Goal: Transaction & Acquisition: Purchase product/service

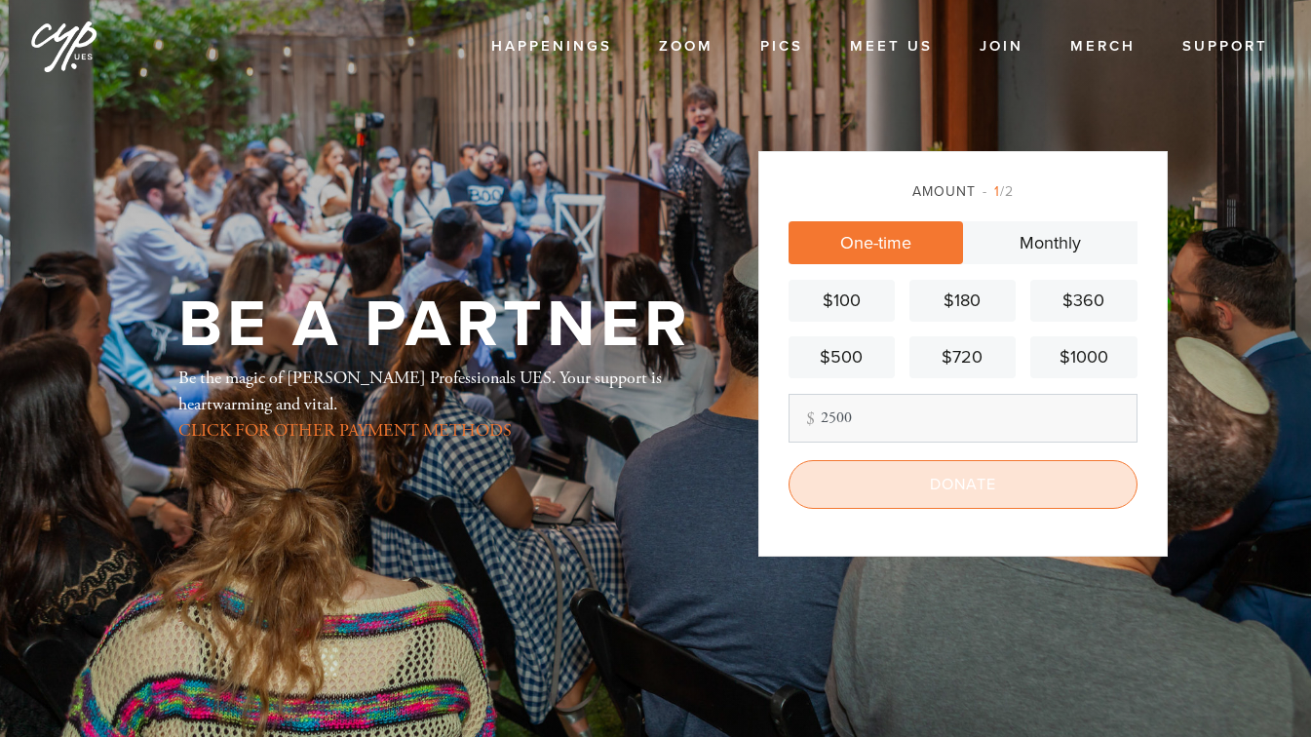
type input "2500"
click at [957, 494] on input "Donate" at bounding box center [963, 484] width 349 height 49
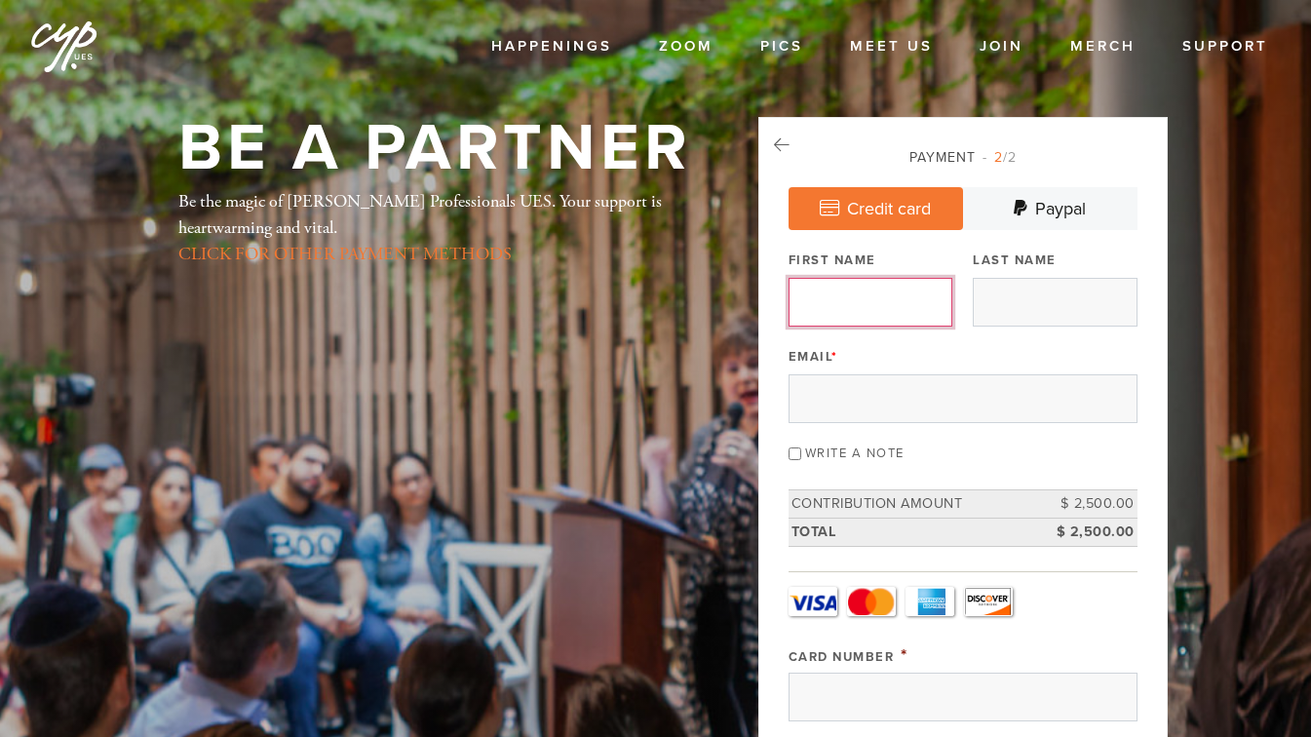
click at [889, 309] on input "First Name" at bounding box center [871, 302] width 164 height 49
type input "[PERSON_NAME]"
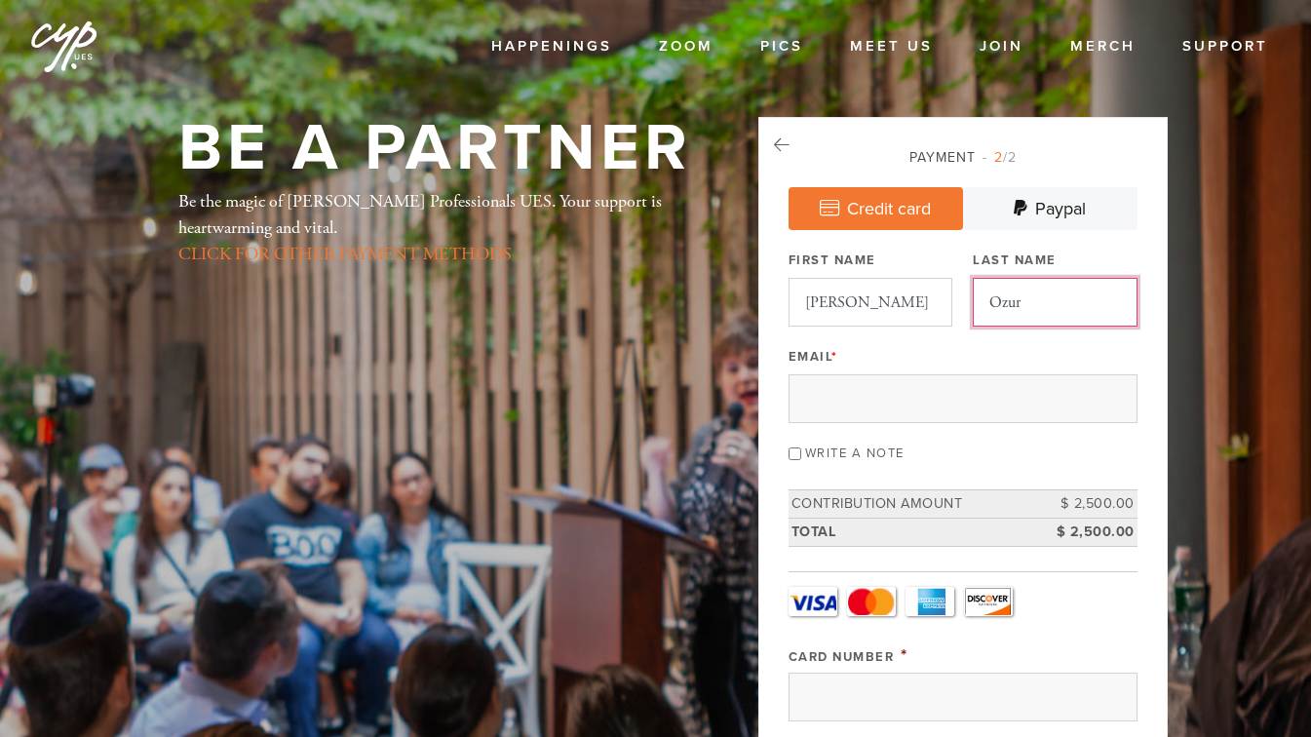
type input "Ozur"
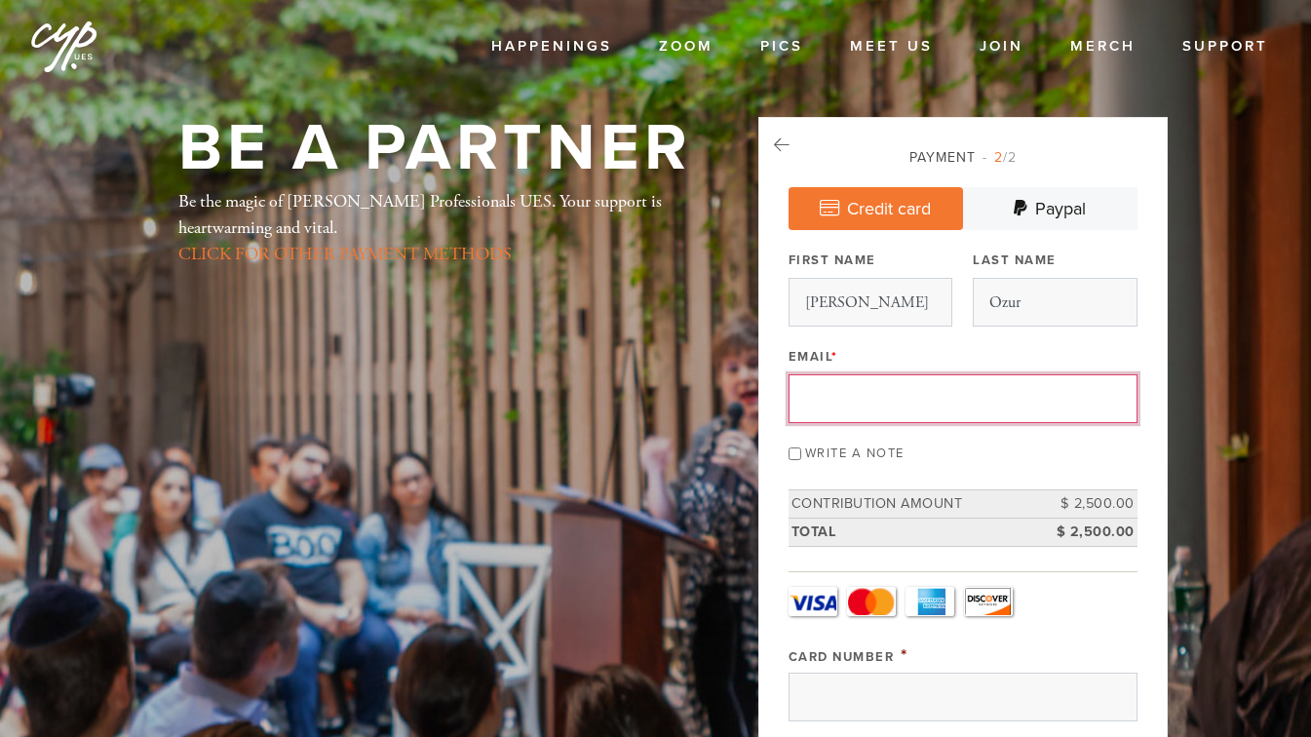
click at [933, 394] on input "Email *" at bounding box center [963, 398] width 349 height 49
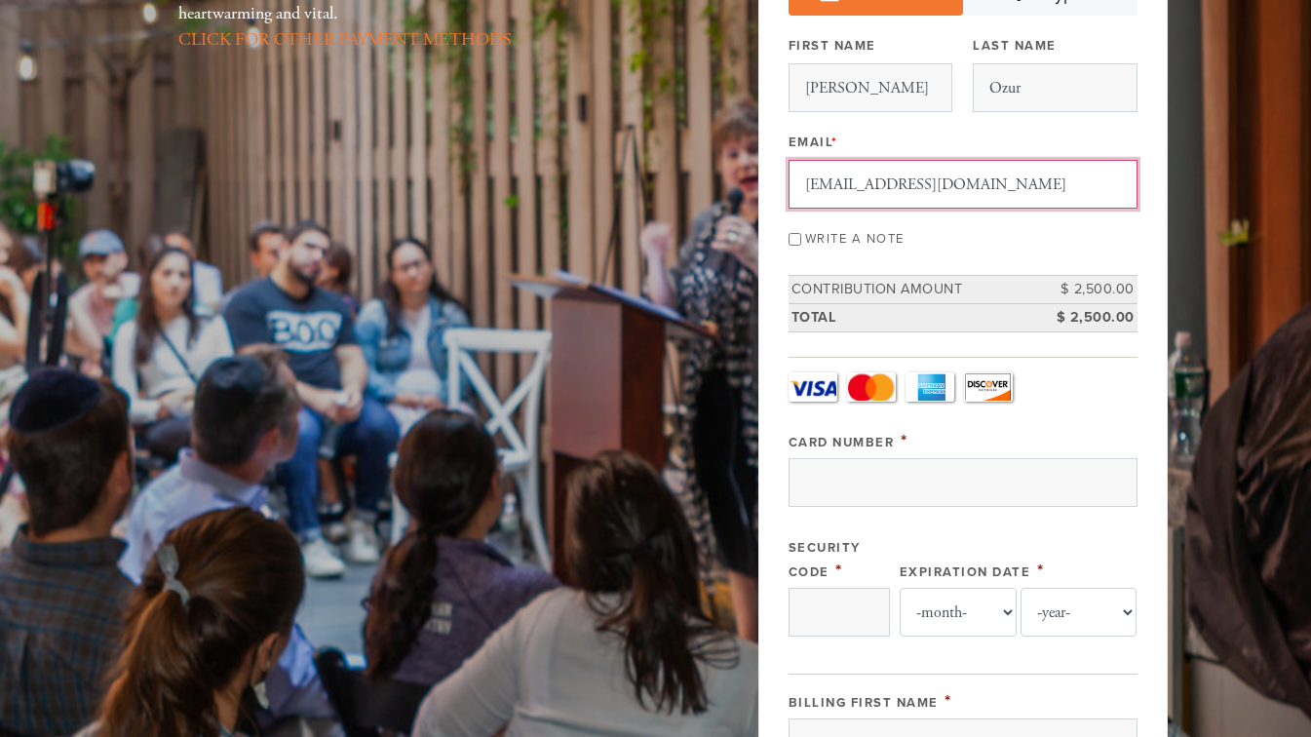
scroll to position [217, 0]
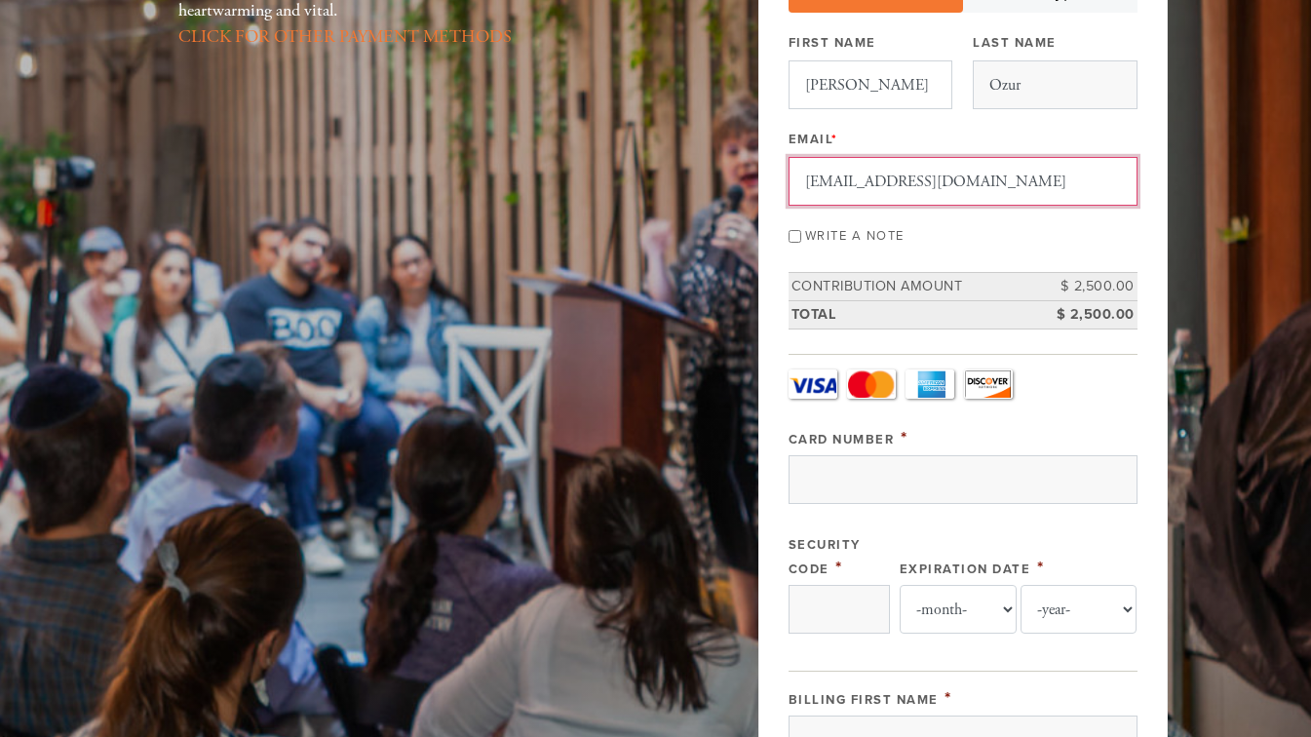
type input "[EMAIL_ADDRESS][DOMAIN_NAME]"
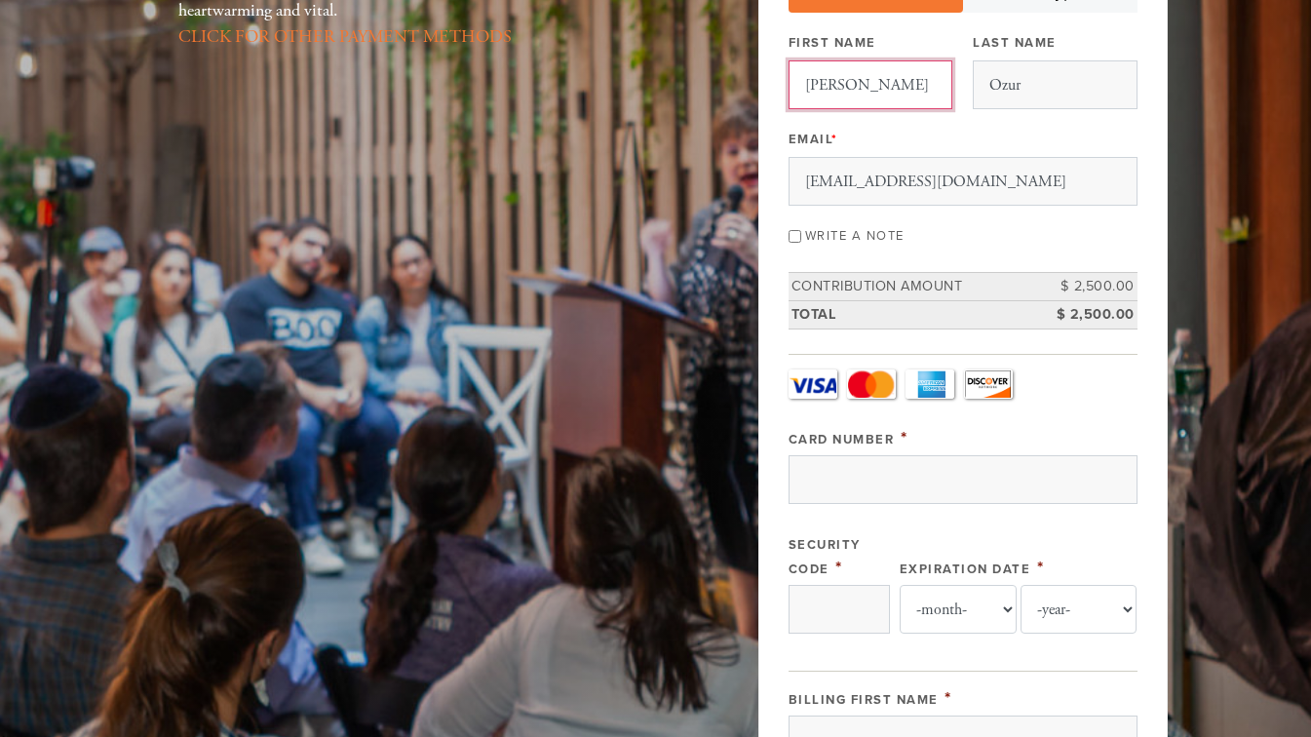
click at [901, 80] on input "[PERSON_NAME]" at bounding box center [871, 84] width 164 height 49
type input "Ben"
click at [1232, 473] on header "Happenings Events Classes Shabbat Torah Academy Bus to Ohel All Programs Zoom P…" at bounding box center [655, 686] width 1311 height 1807
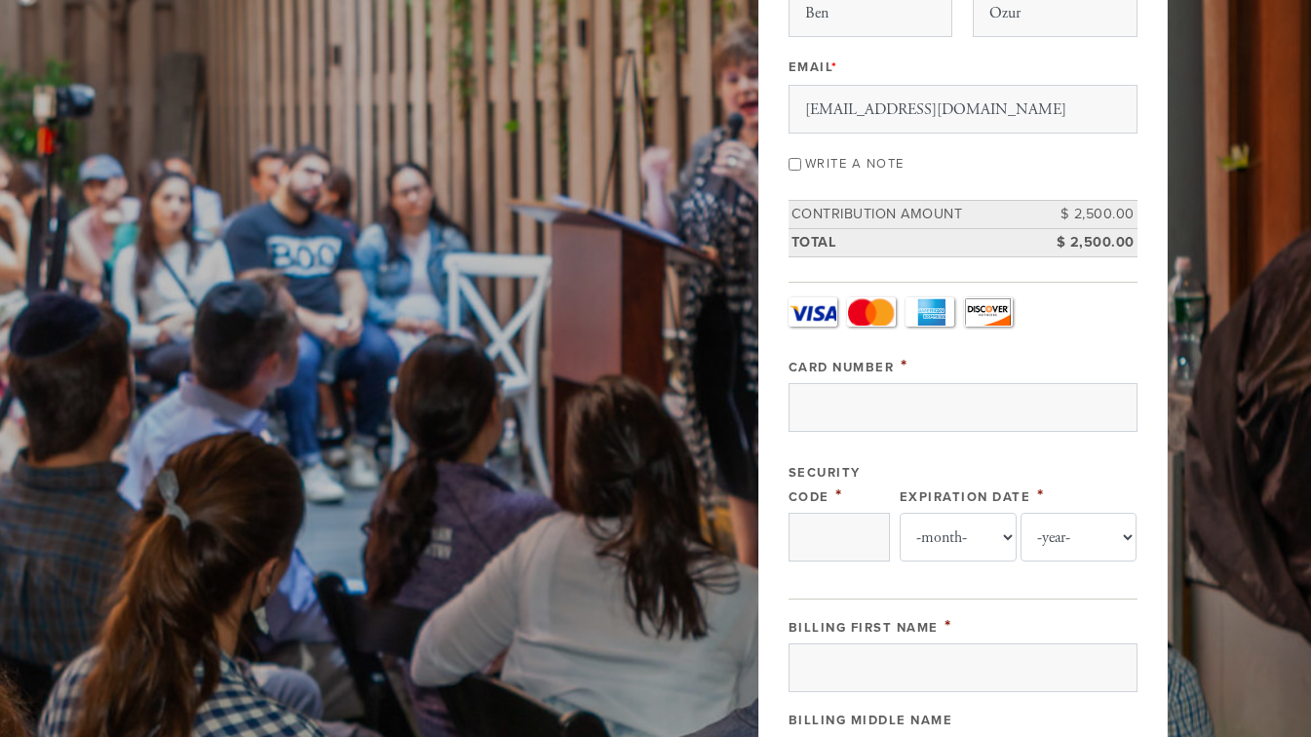
scroll to position [332, 0]
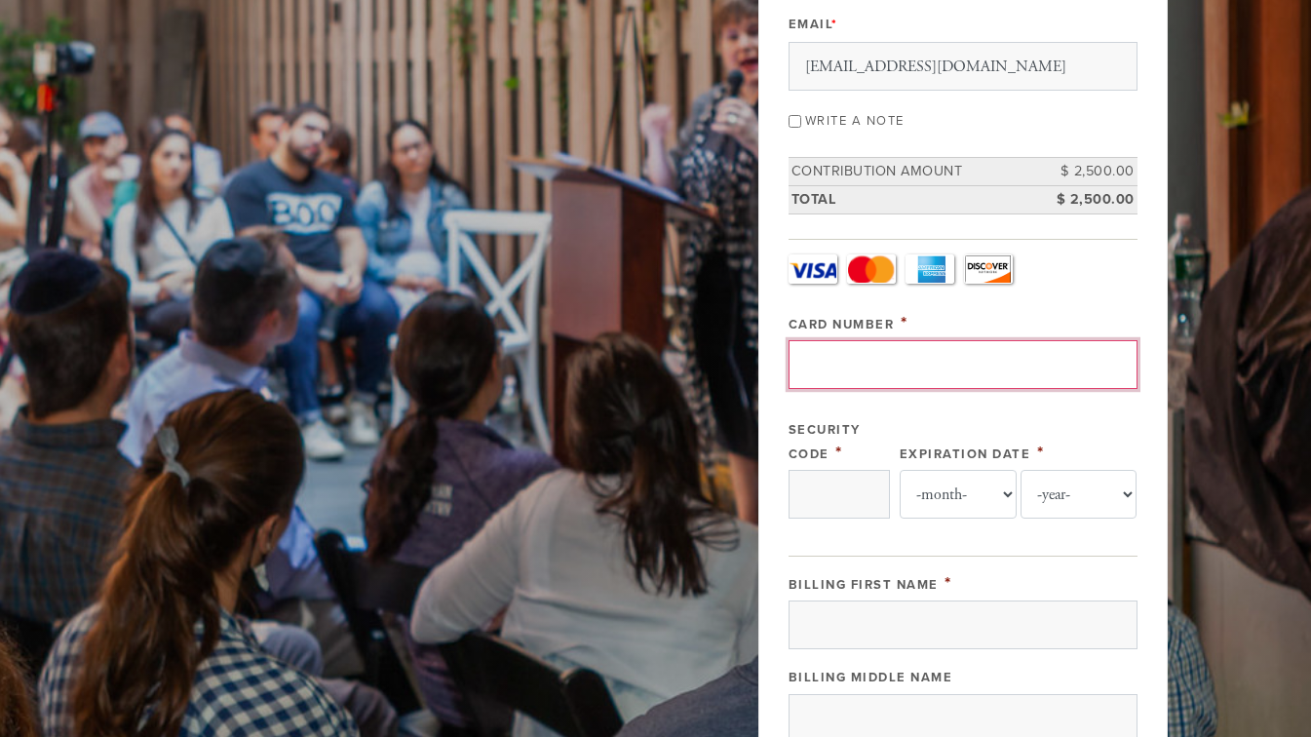
click at [985, 369] on input "Card Number" at bounding box center [963, 364] width 349 height 49
type input "[CREDIT_CARD_NUMBER]"
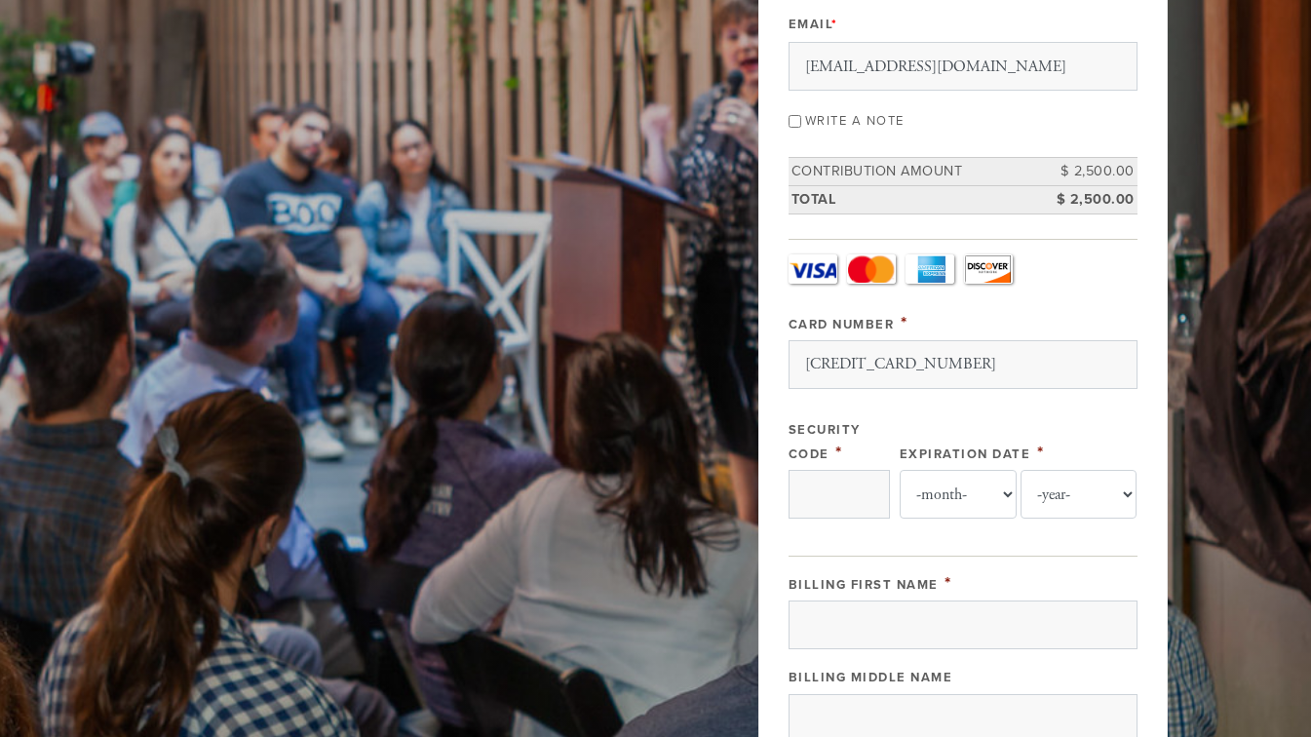
click at [1248, 503] on header "Happenings Events Classes Shabbat Torah Academy Bus to Ohel All Programs Zoom P…" at bounding box center [655, 571] width 1311 height 1807
click at [851, 496] on input "Security Code" at bounding box center [839, 494] width 101 height 49
type input "6966"
click at [986, 490] on select "-month- 01 02 03 04 05 06 07 08 09 10 11 12" at bounding box center [958, 494] width 117 height 49
select select "2"
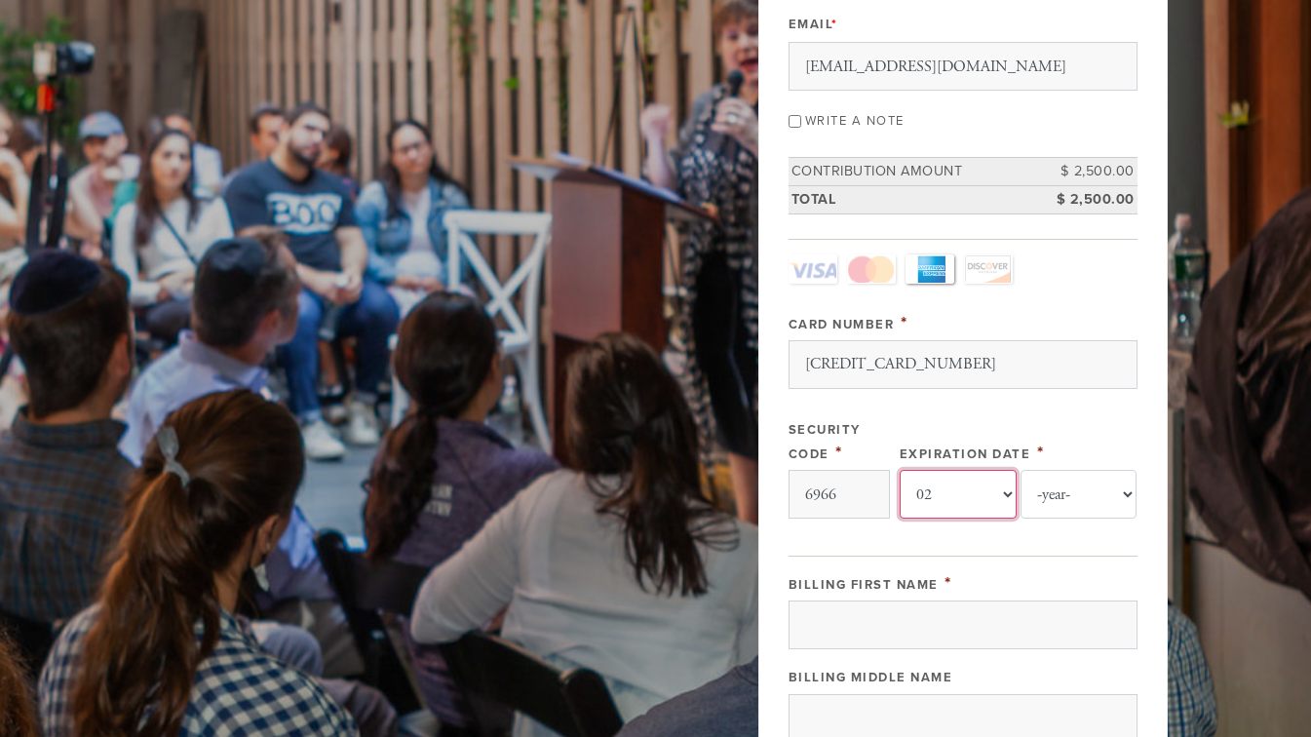
click at [900, 470] on select "-month- 01 02 03 04 05 06 07 08 09 10 11 12" at bounding box center [958, 494] width 117 height 49
click at [1082, 491] on select "-year- 2025 2026 2027 2028 2029 2030 2031 2032 2033 2034 2035" at bounding box center [1079, 494] width 117 height 49
select select "2030"
click at [1021, 470] on select "-year- 2025 2026 2027 2028 2029 2030 2031 2032 2033 2034 2035" at bounding box center [1079, 494] width 117 height 49
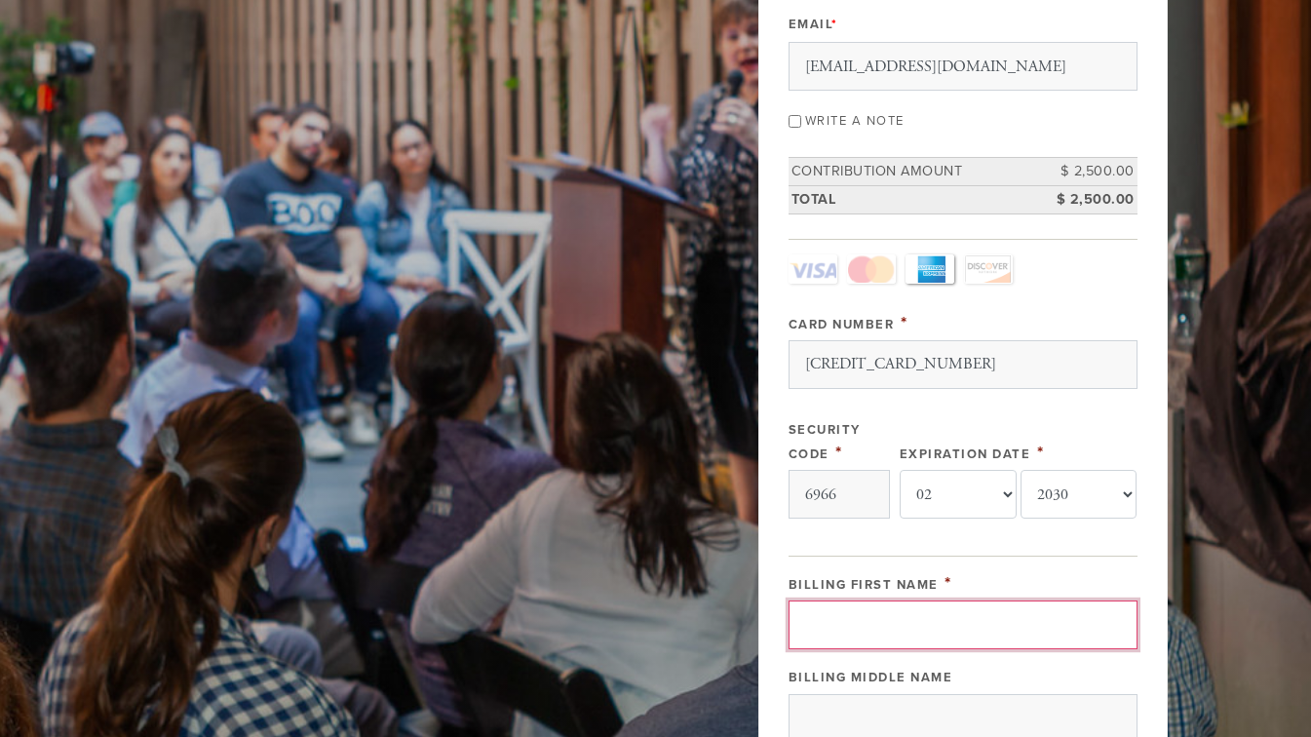
click at [960, 616] on input "Billing First Name" at bounding box center [963, 625] width 349 height 49
type input "[PERSON_NAME]"
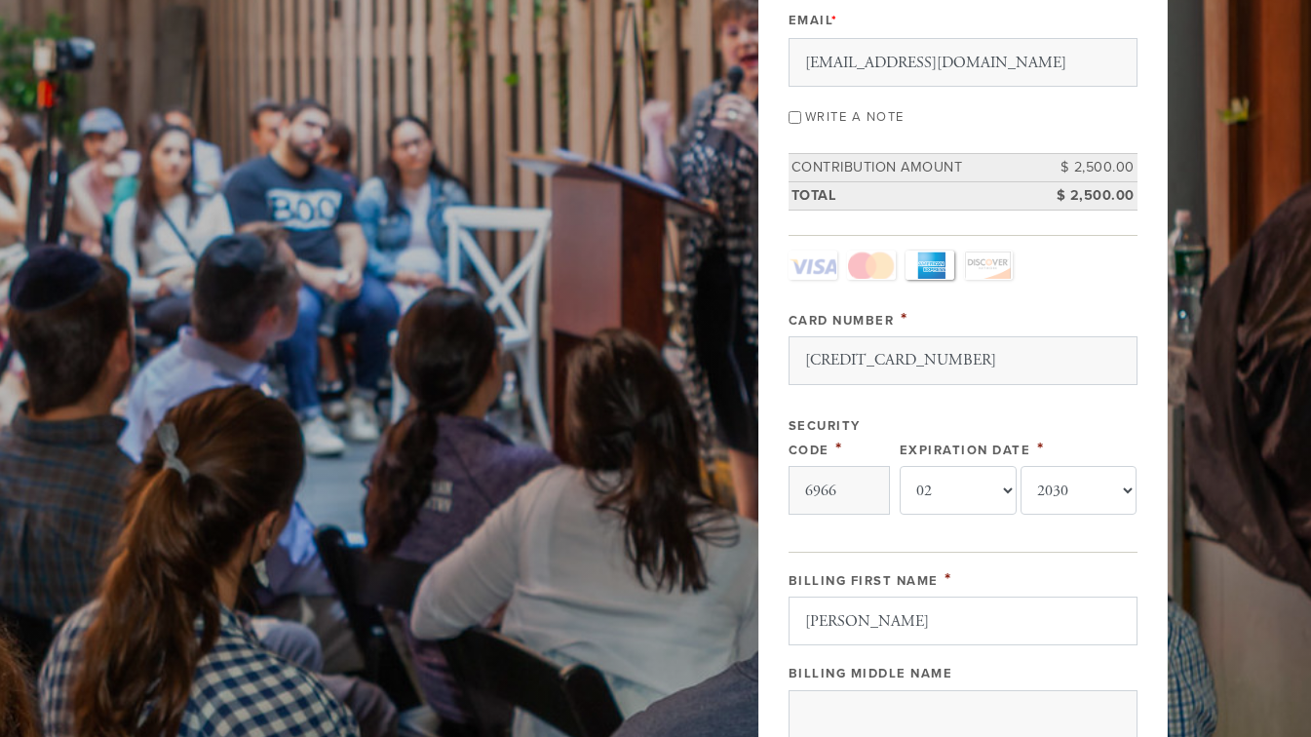
scroll to position [774, 0]
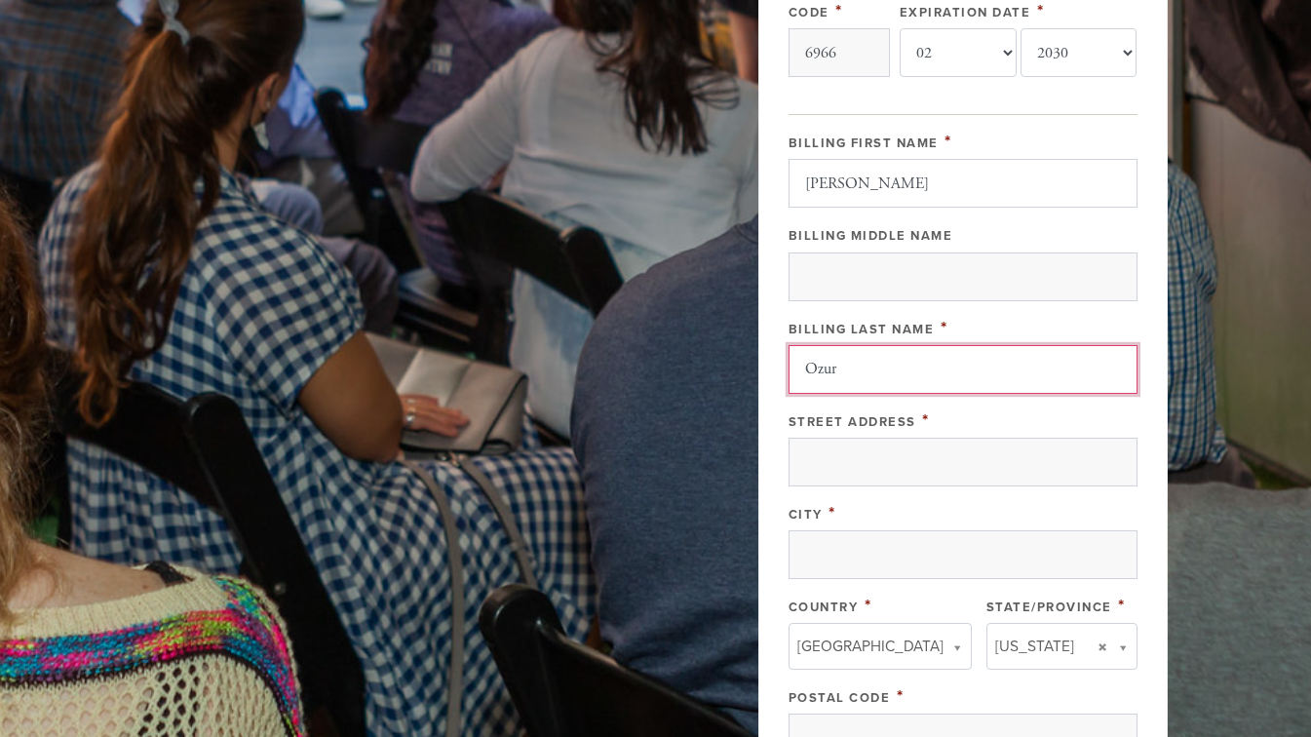
type input "Ozur"
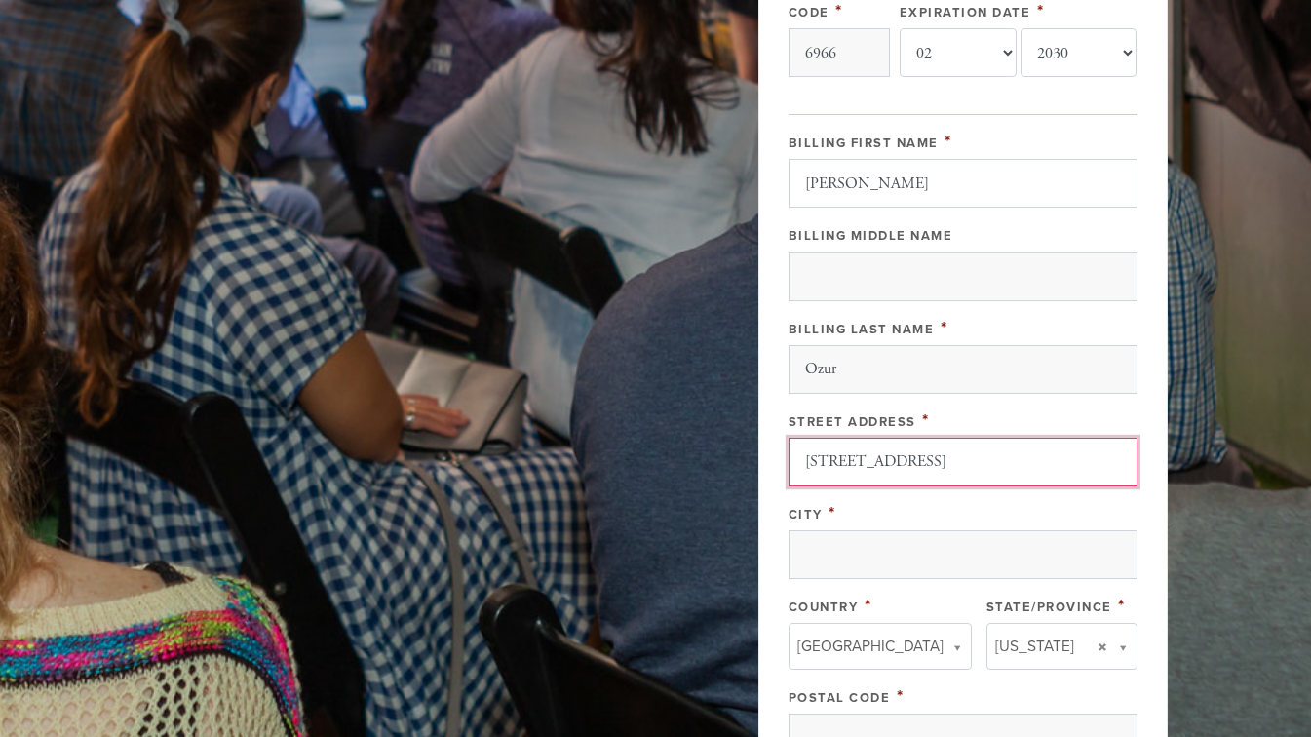
type input "[STREET_ADDRESS]"
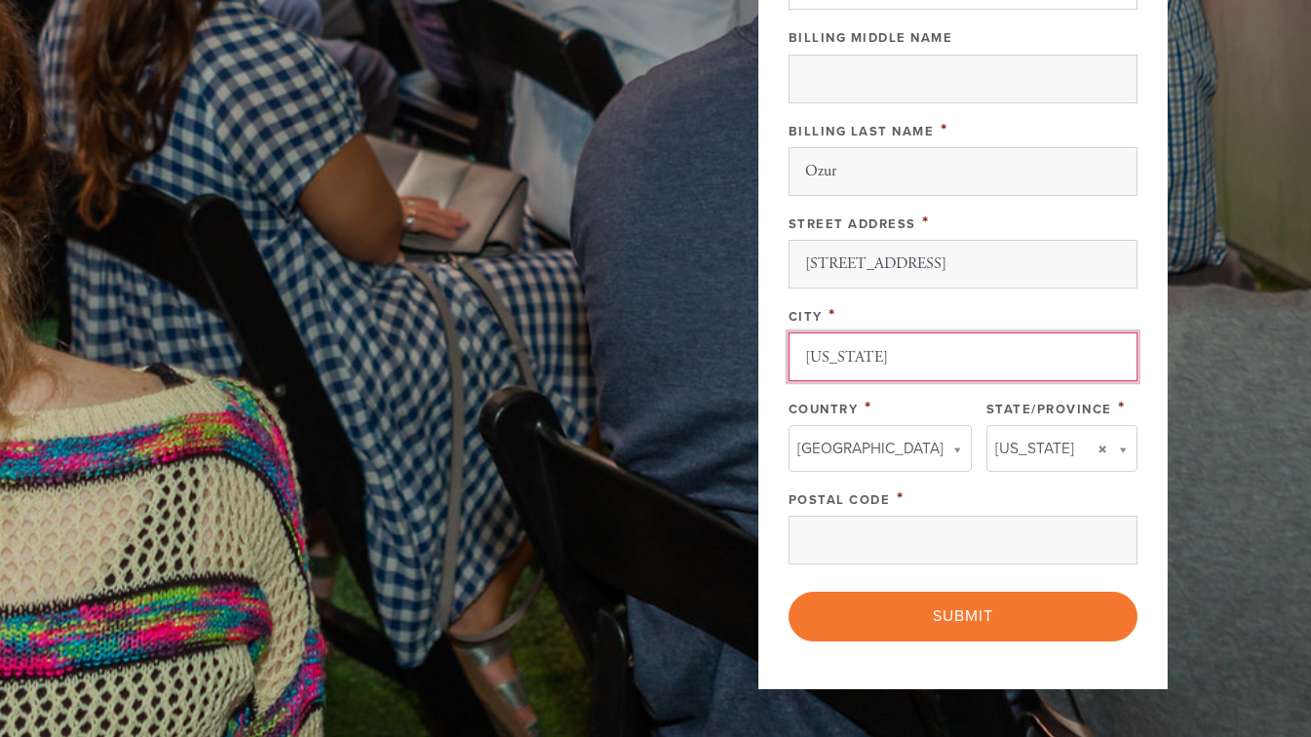
scroll to position [969, 0]
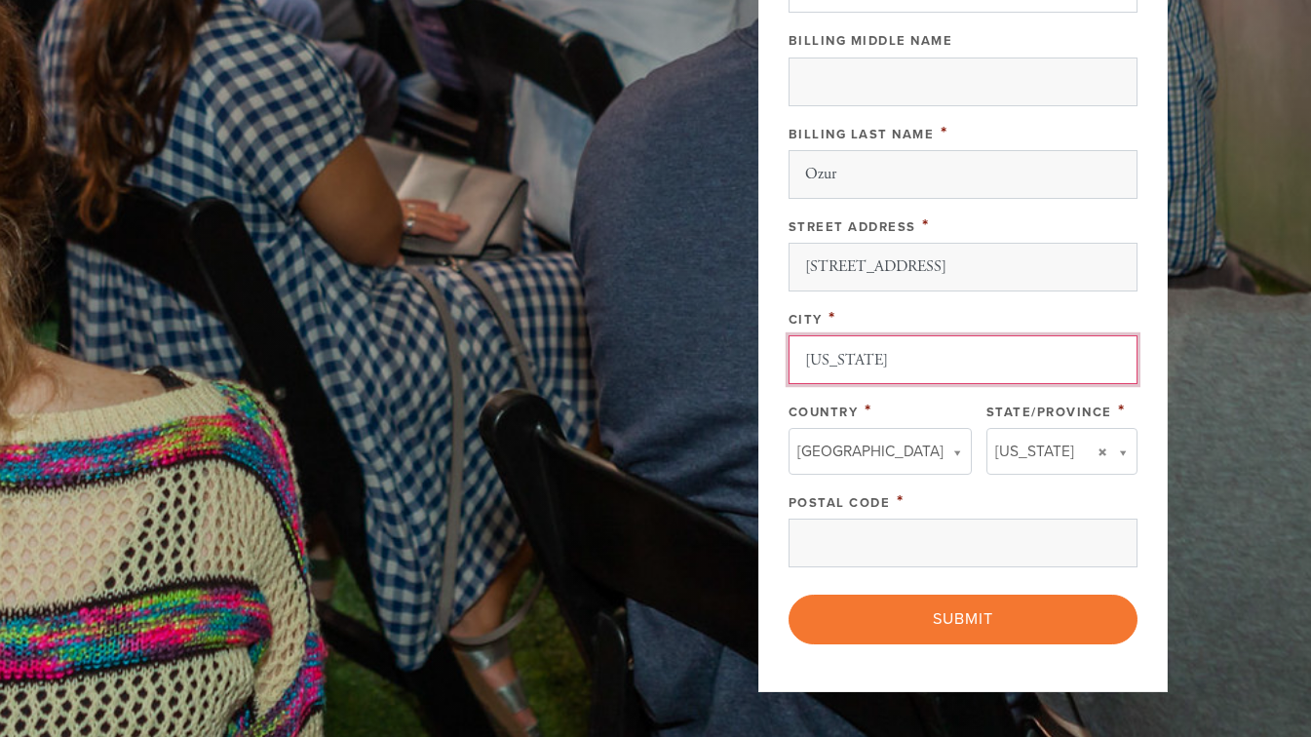
type input "[US_STATE]"
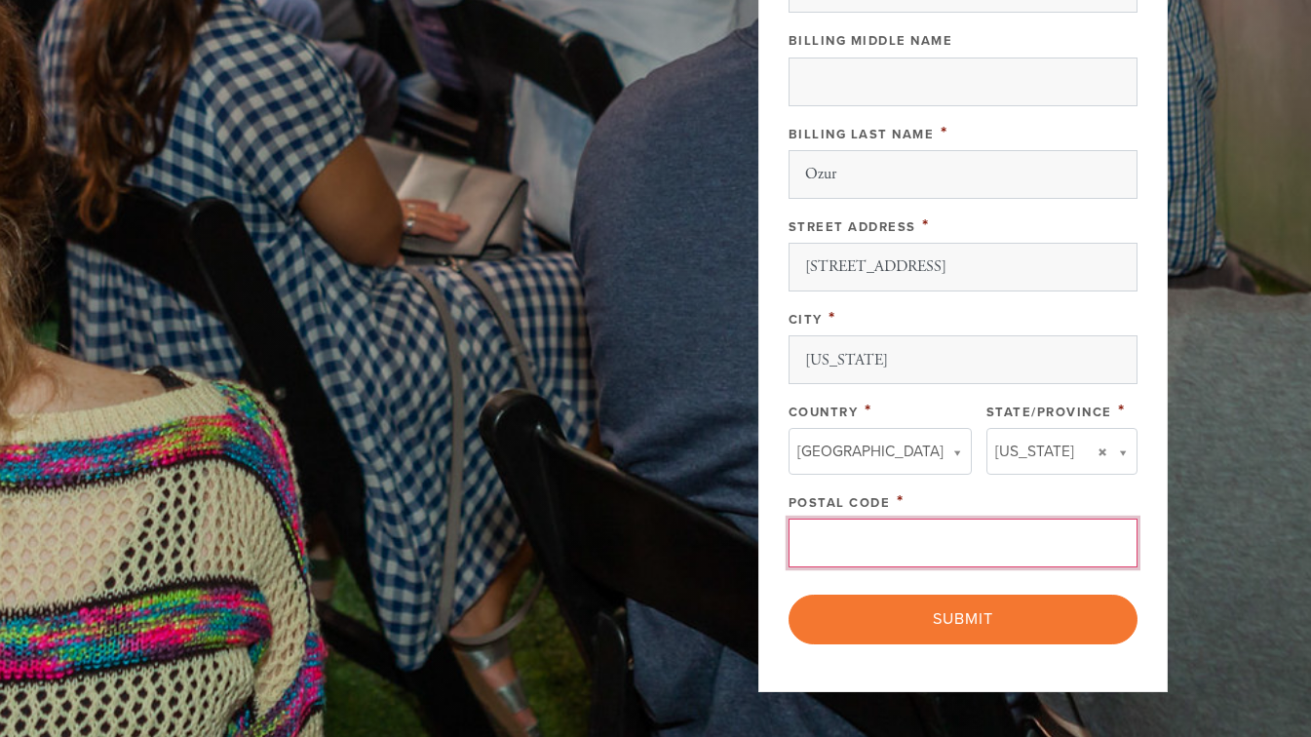
click at [1002, 542] on input "Postal Code" at bounding box center [963, 543] width 349 height 49
type input "10017"
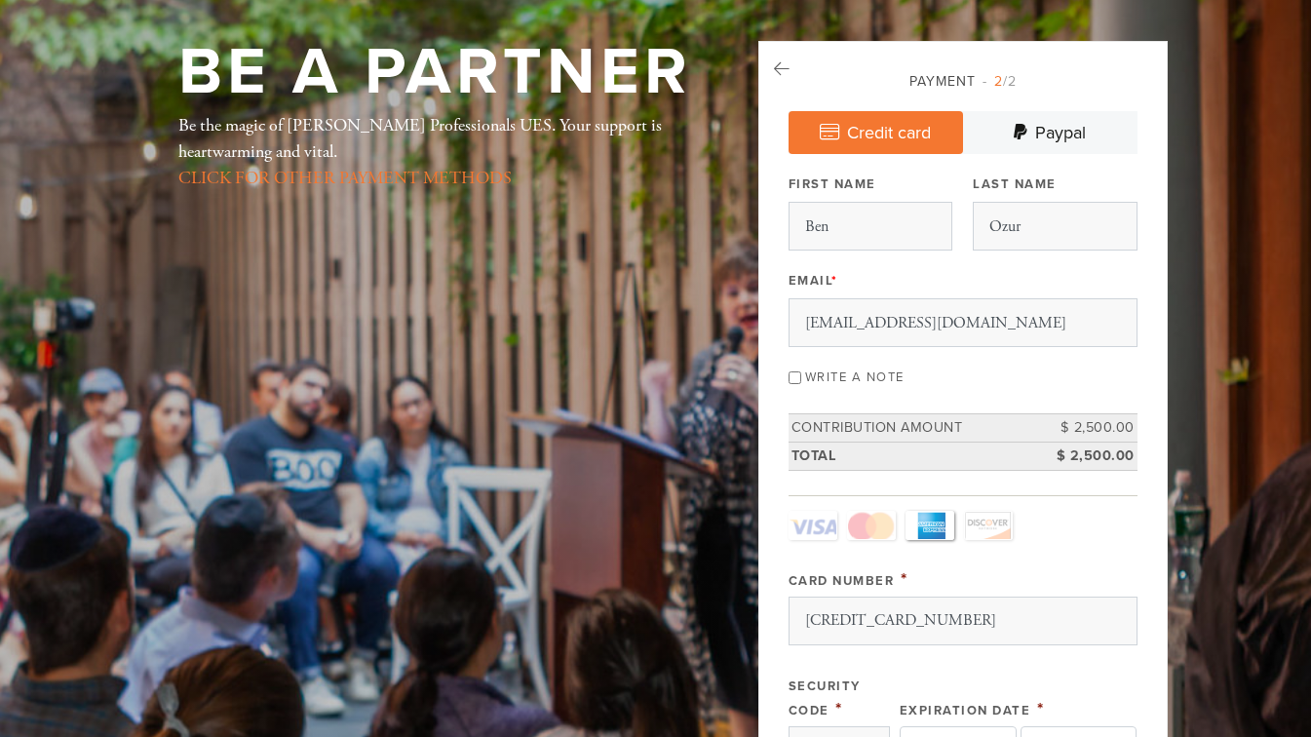
scroll to position [0, 0]
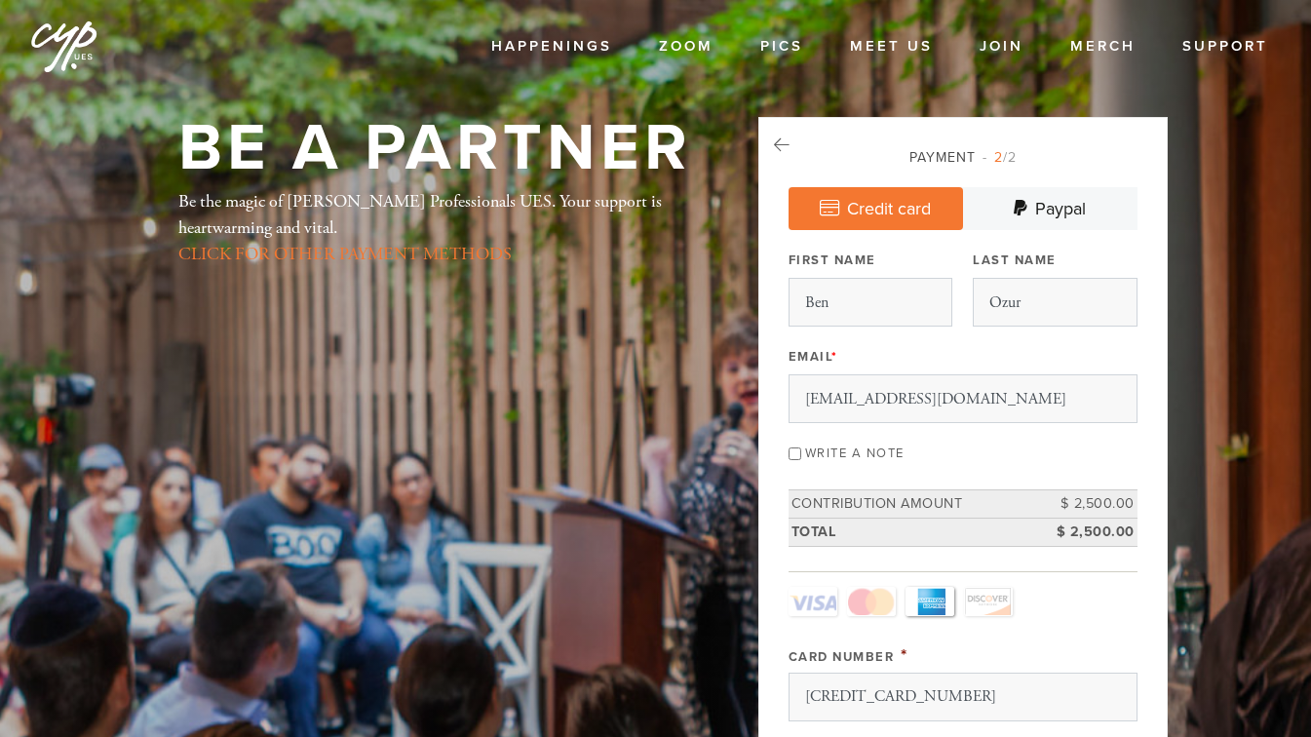
click at [863, 457] on label "Write a note" at bounding box center [854, 454] width 99 height 16
click at [801, 457] on input "Write a note" at bounding box center [795, 453] width 13 height 13
checkbox input "true"
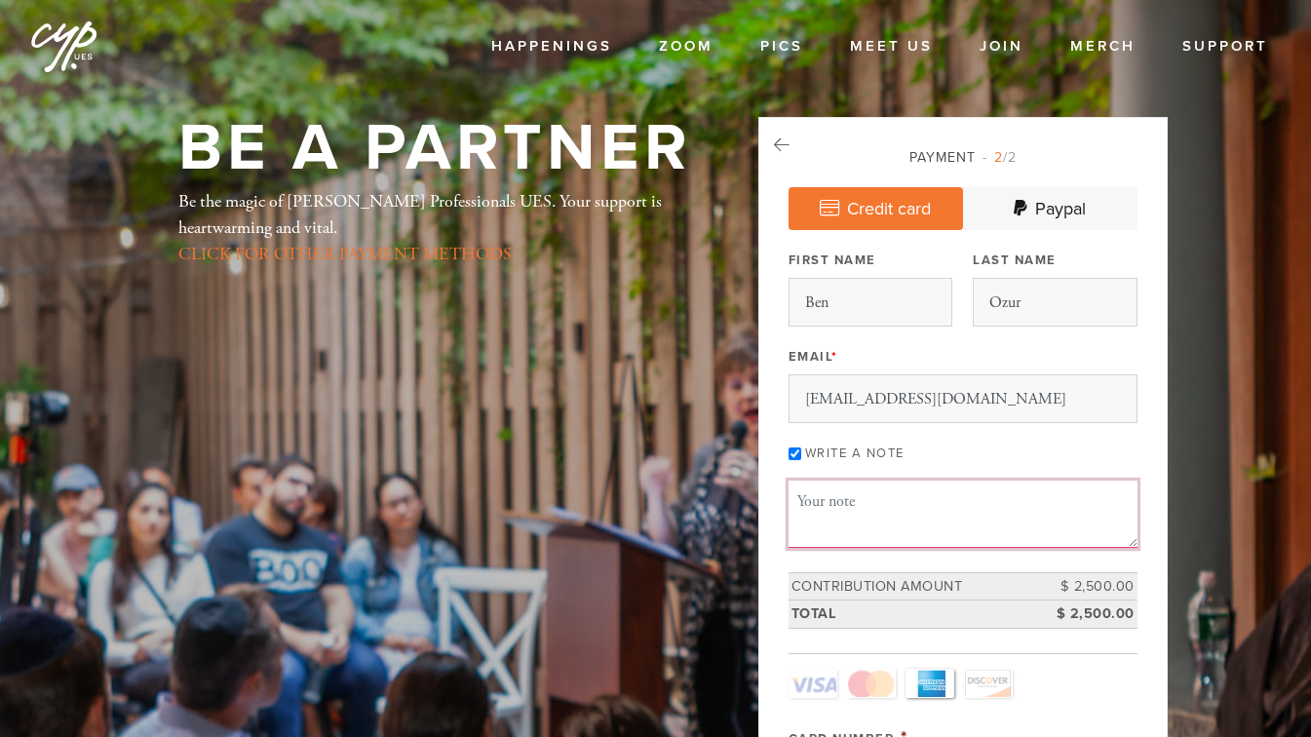
click at [1046, 490] on textarea "Message or dedication" at bounding box center [963, 514] width 349 height 66
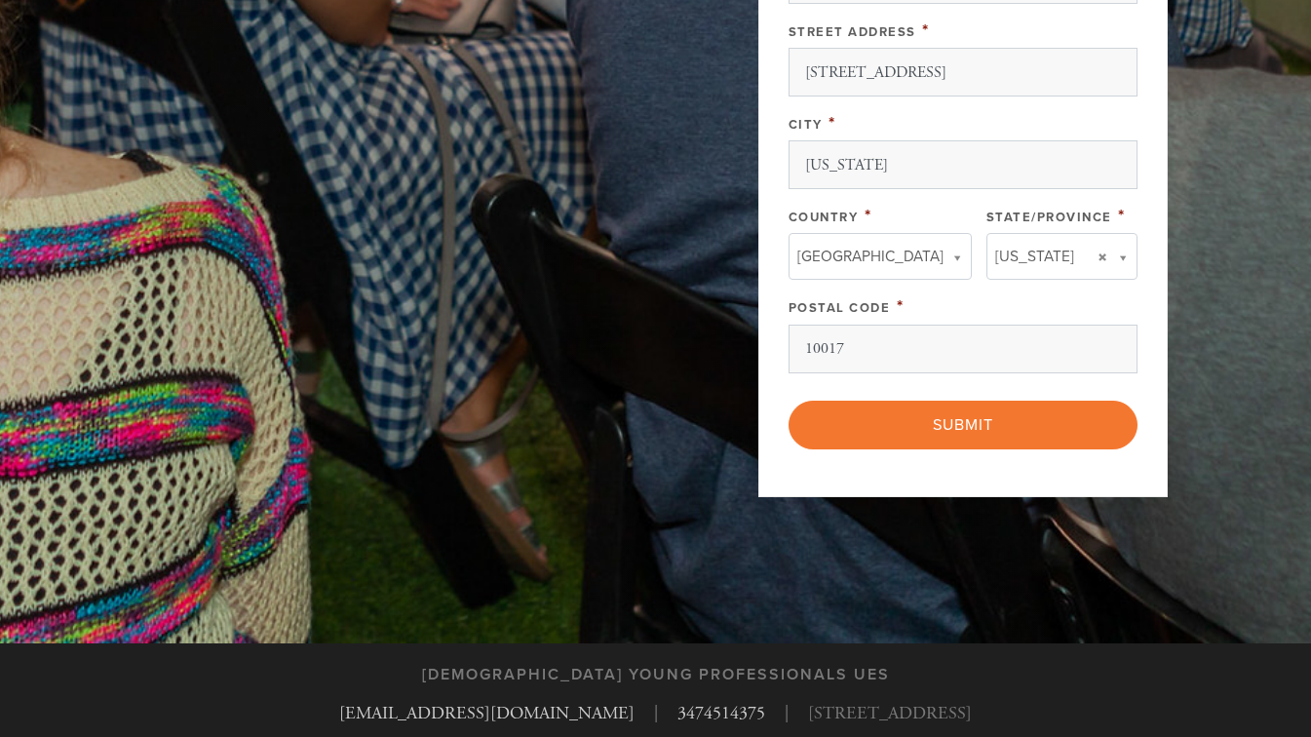
scroll to position [1360, 0]
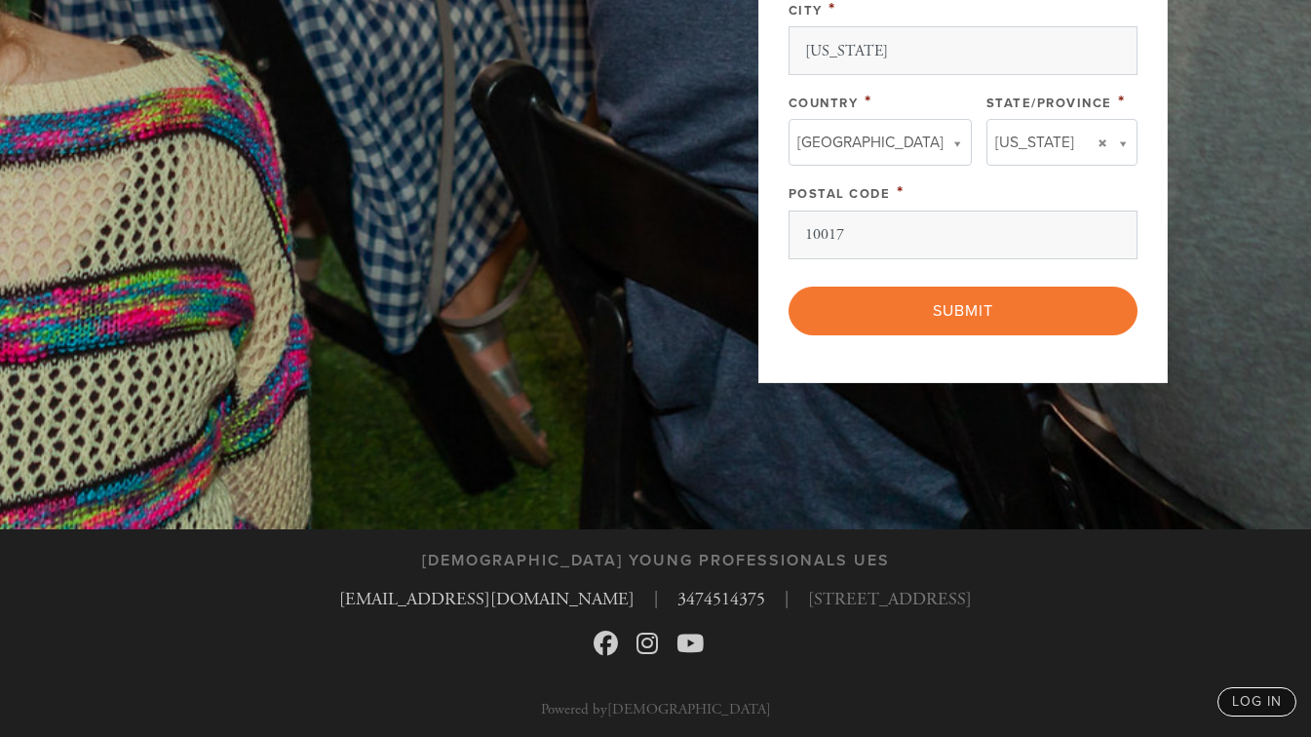
type textarea "Sponsorship for shabbos kiddish and [PERSON_NAME] and a thank you for everythin…"
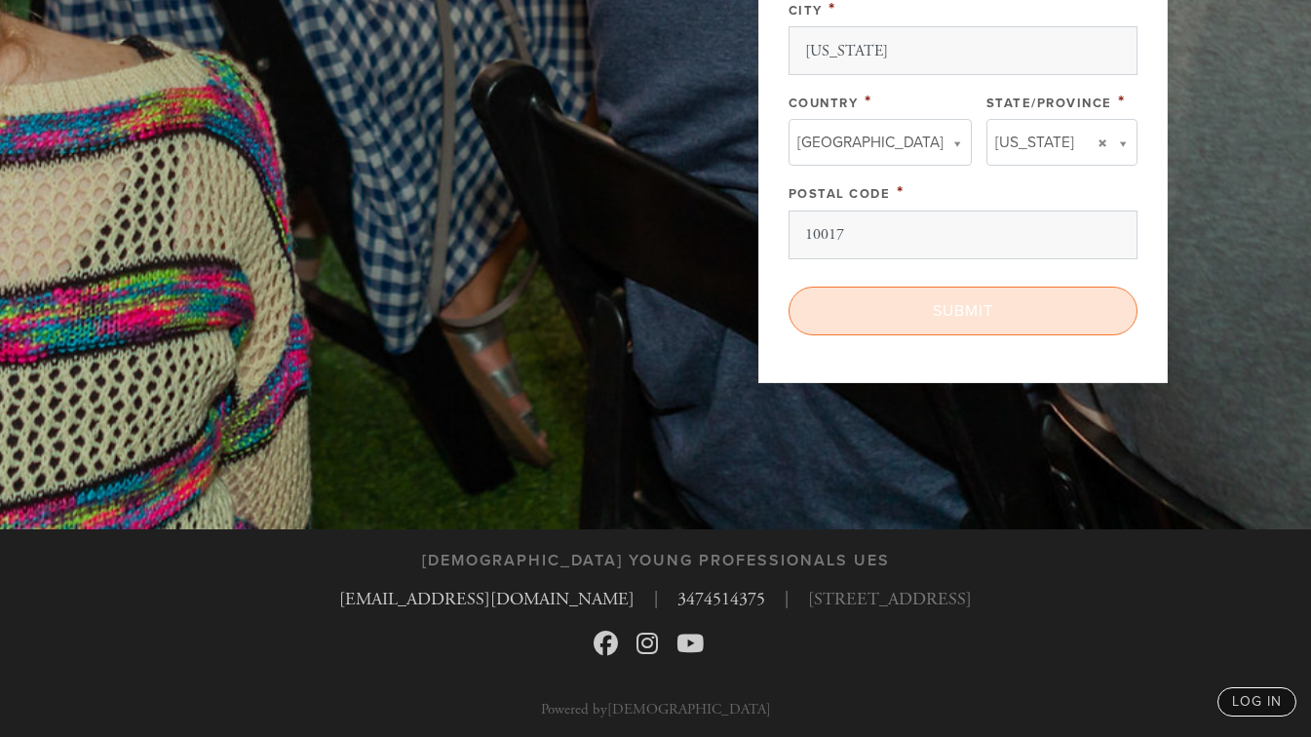
click at [1042, 320] on input "Submit" at bounding box center [963, 311] width 349 height 49
